Goal: Entertainment & Leisure: Consume media (video, audio)

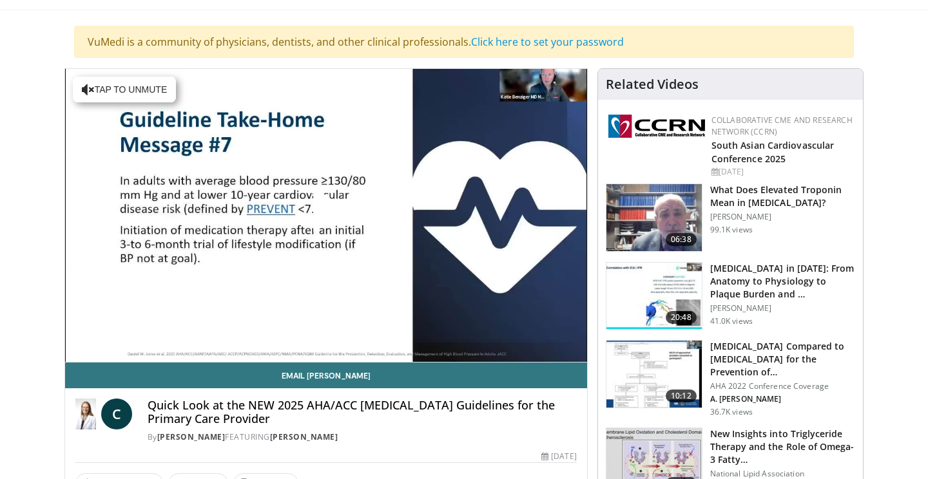
scroll to position [57, 0]
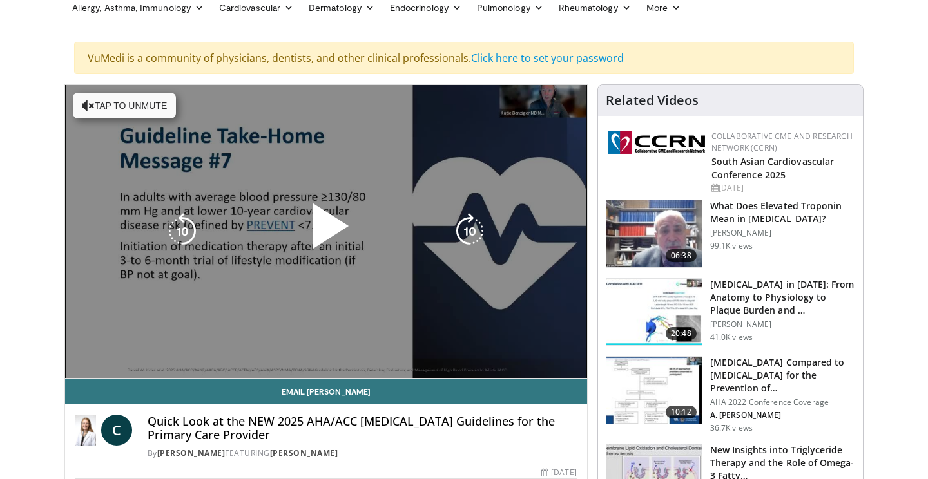
click at [83, 106] on icon "Video Player" at bounding box center [88, 105] width 13 height 13
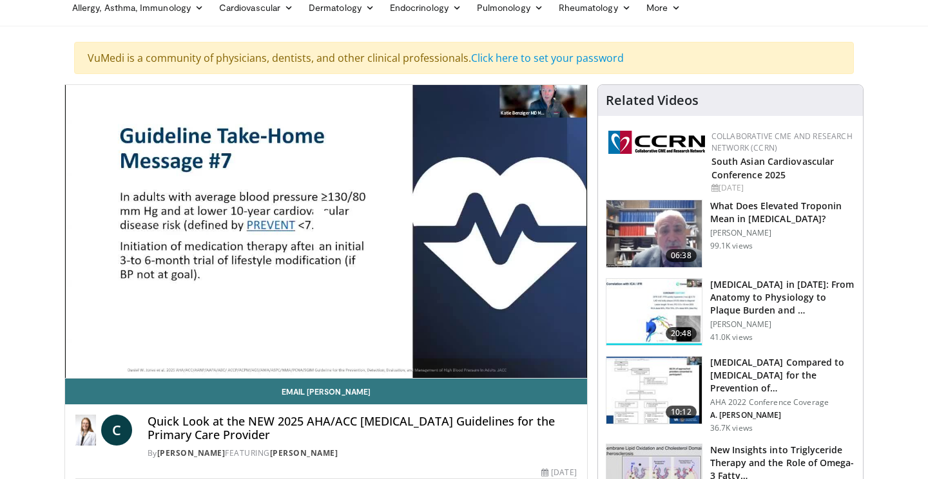
click at [326, 231] on span "Video Player" at bounding box center [326, 231] width 0 height 0
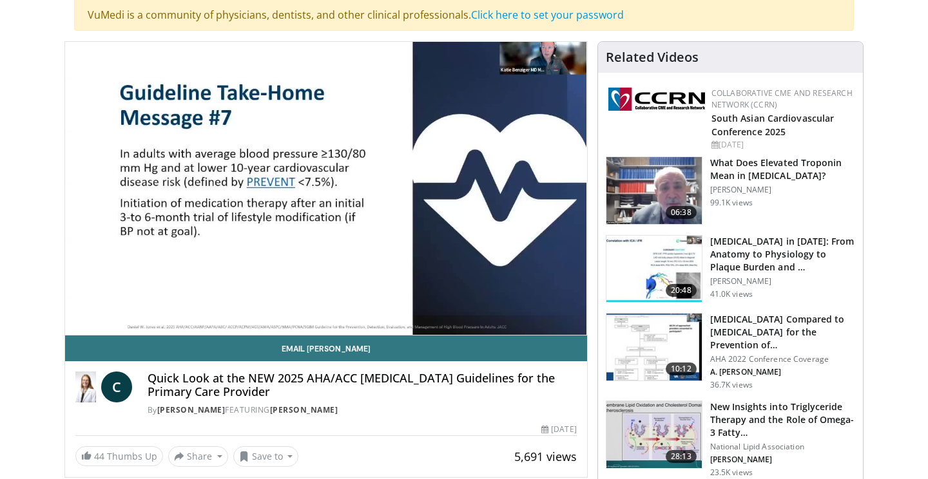
scroll to position [104, 0]
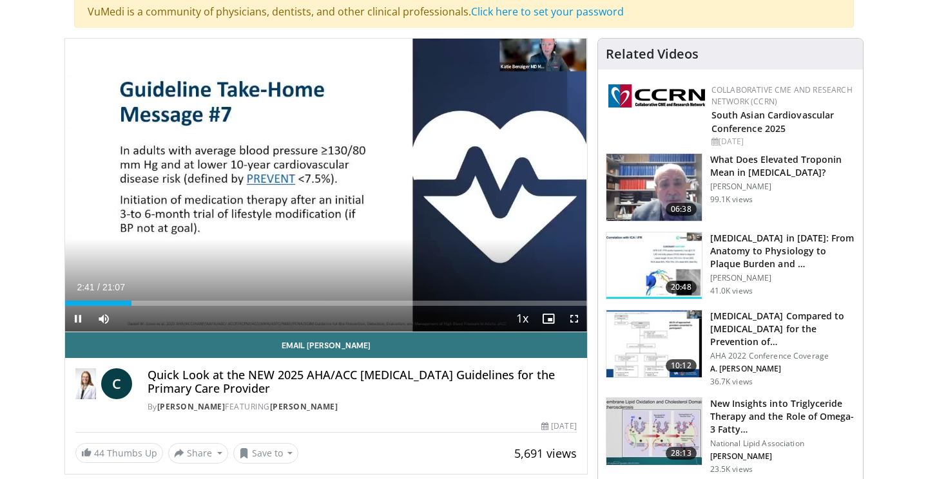
click at [81, 318] on span "Video Player" at bounding box center [78, 319] width 26 height 26
click at [77, 319] on span "Video Player" at bounding box center [78, 319] width 26 height 26
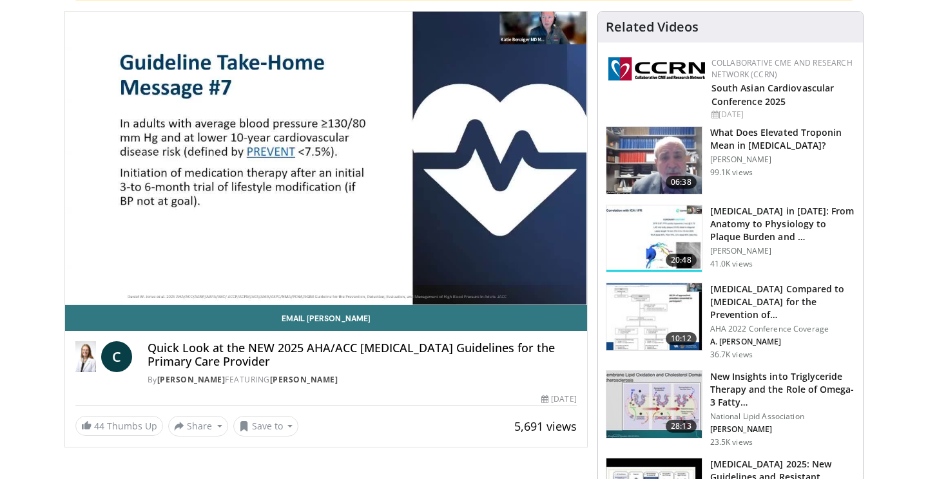
scroll to position [125, 0]
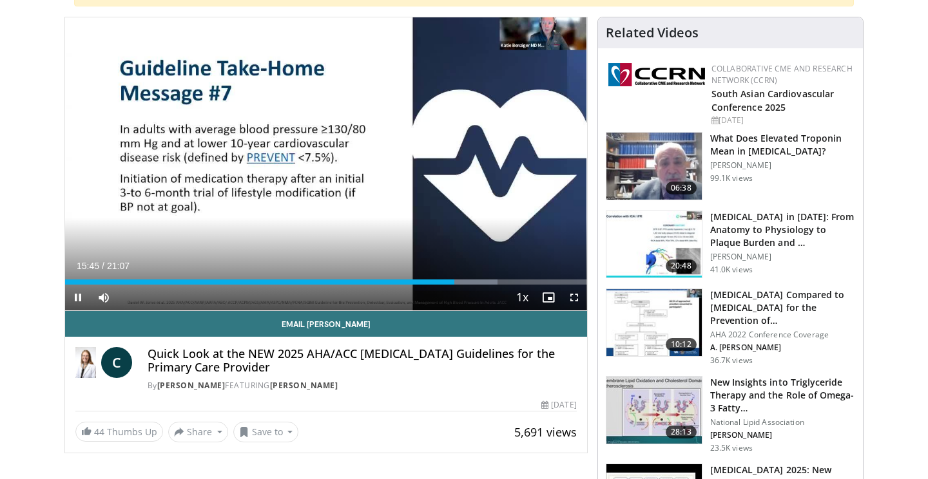
click at [80, 298] on span "Video Player" at bounding box center [78, 298] width 26 height 26
click at [79, 296] on span "Video Player" at bounding box center [78, 298] width 26 height 26
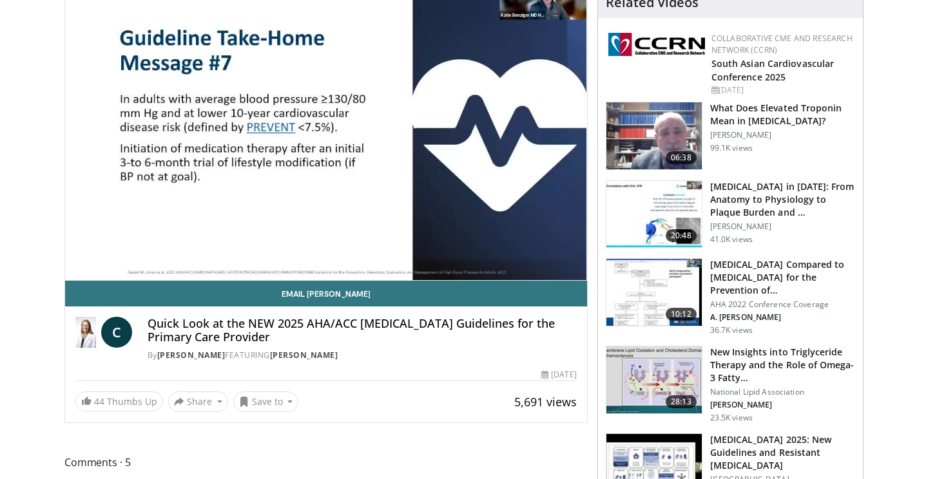
scroll to position [154, 0]
